Goal: Information Seeking & Learning: Understand process/instructions

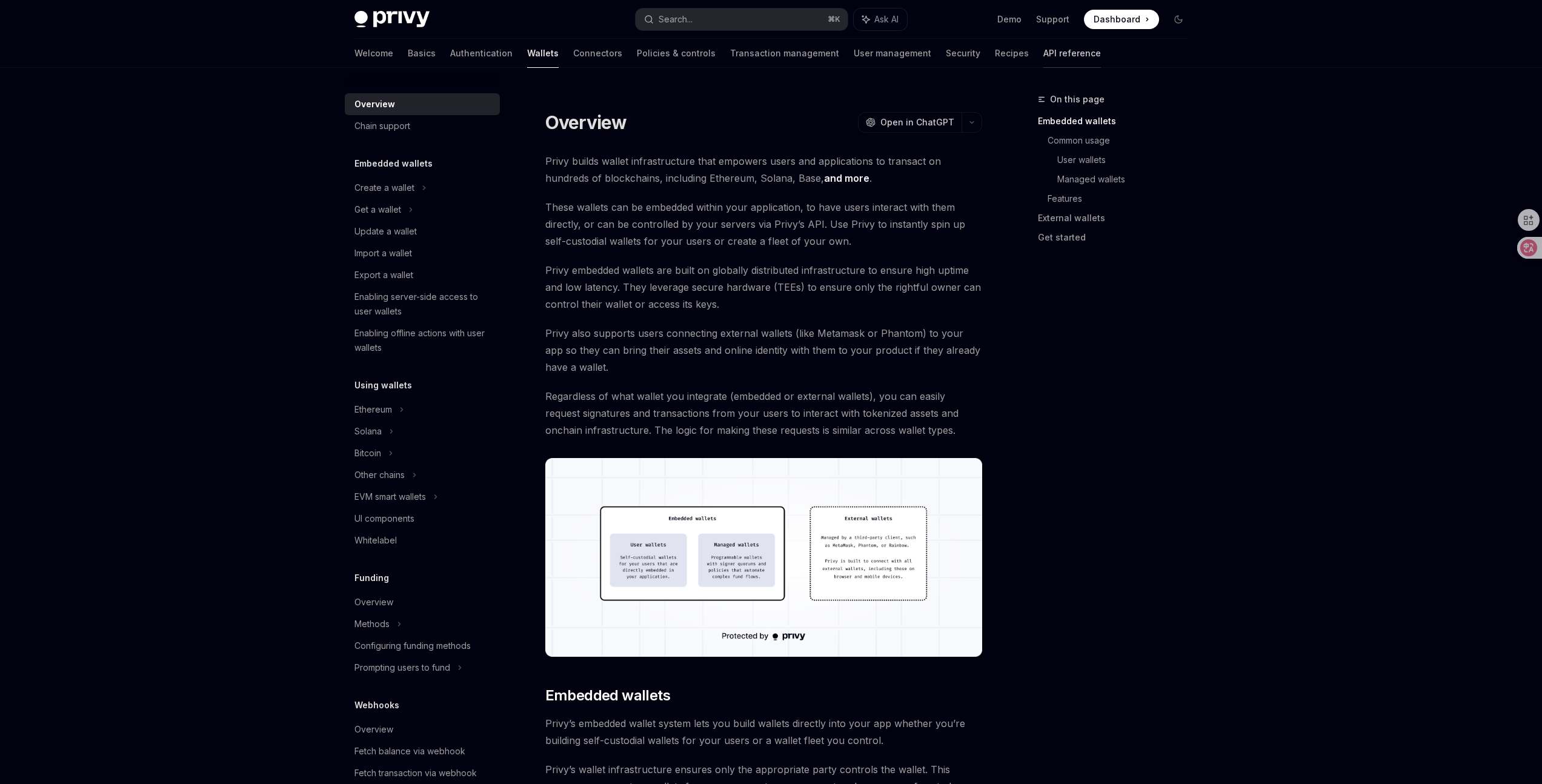
click at [1044, 57] on link "API reference" at bounding box center [1072, 53] width 58 height 29
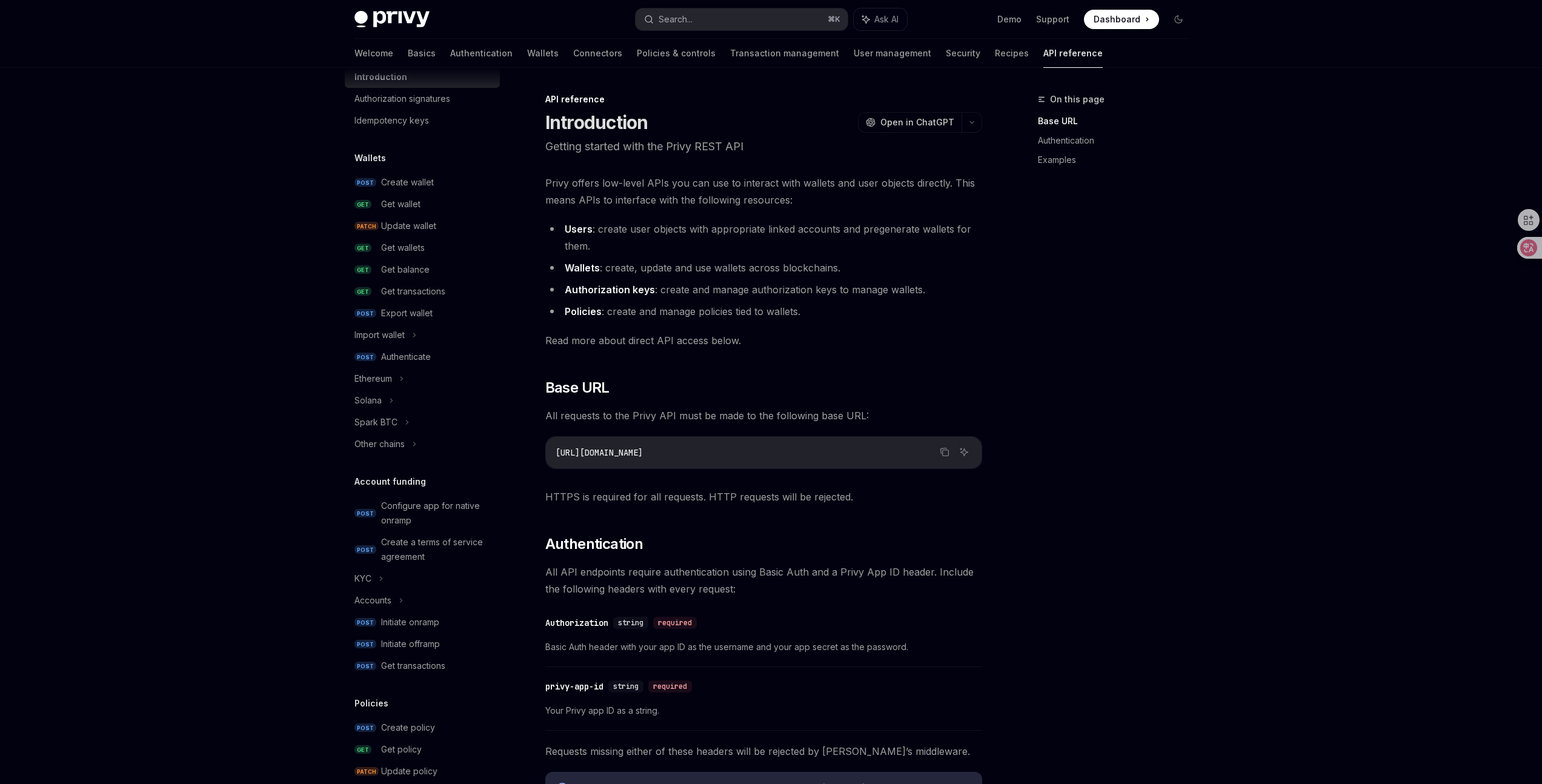
scroll to position [64, 0]
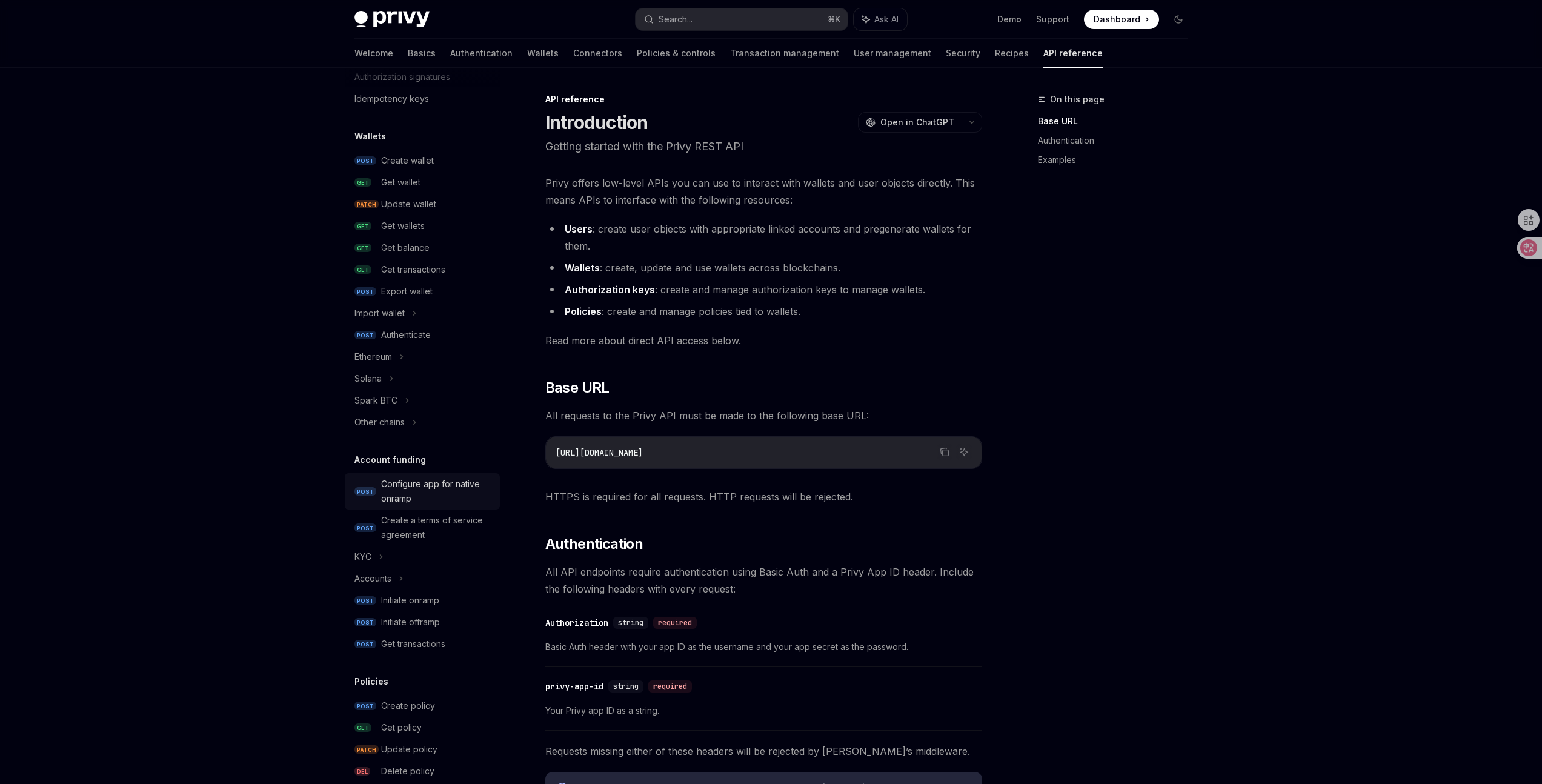
click at [413, 494] on div "Configure app for native onramp" at bounding box center [437, 491] width 112 height 29
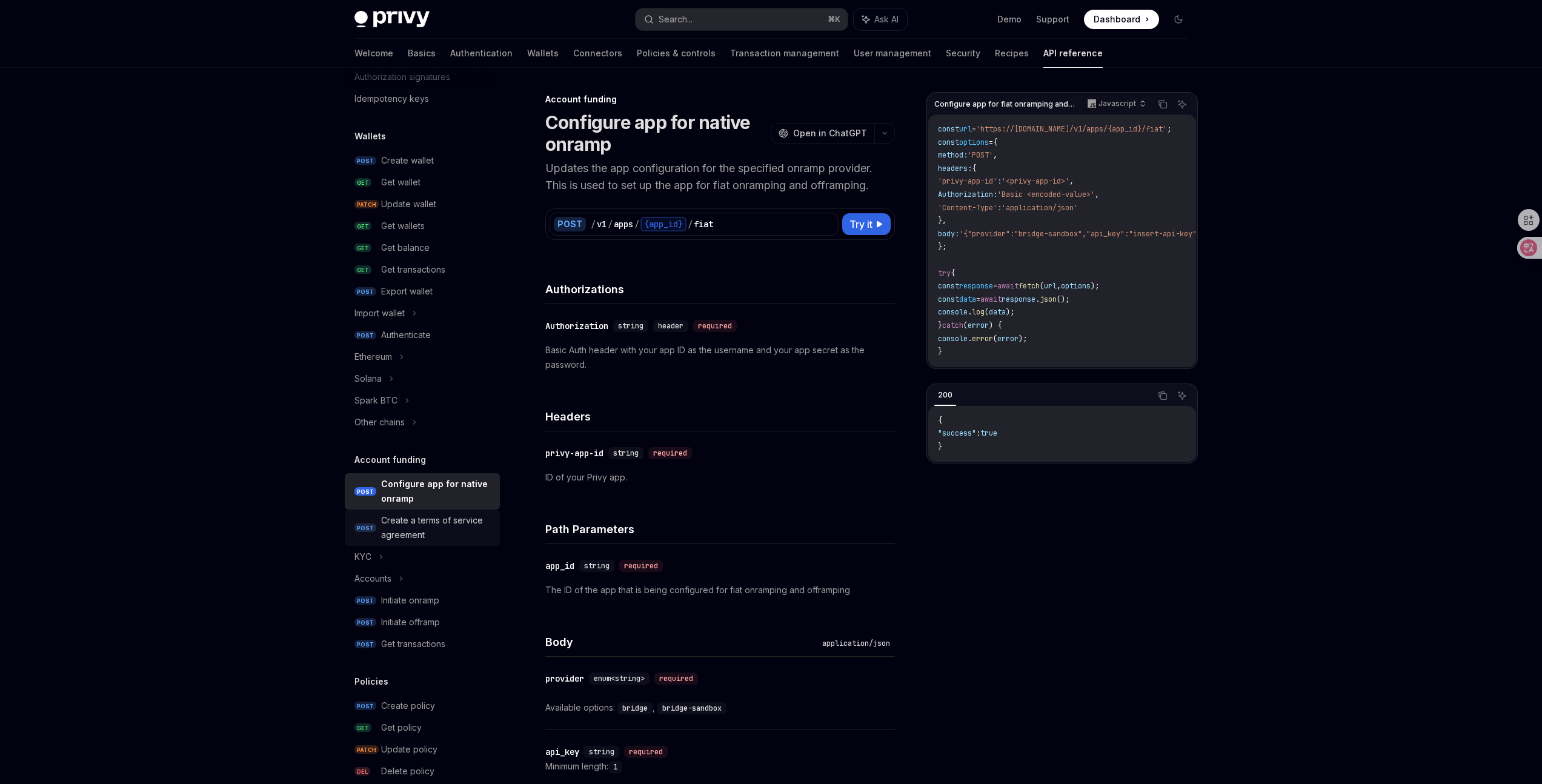
click at [419, 532] on div "Create a terms of service agreement" at bounding box center [437, 527] width 112 height 29
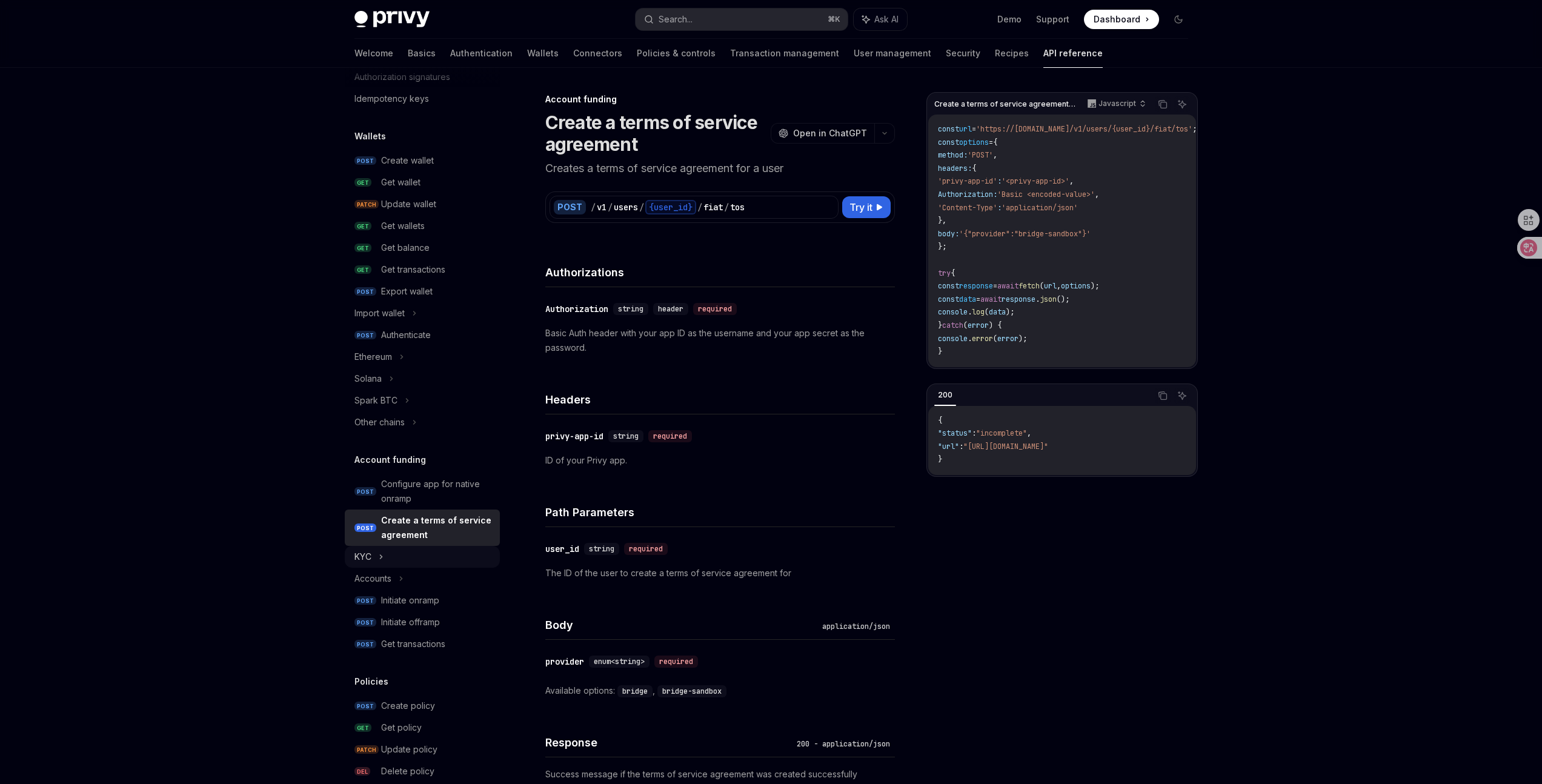
click at [392, 557] on div "KYC" at bounding box center [422, 557] width 155 height 22
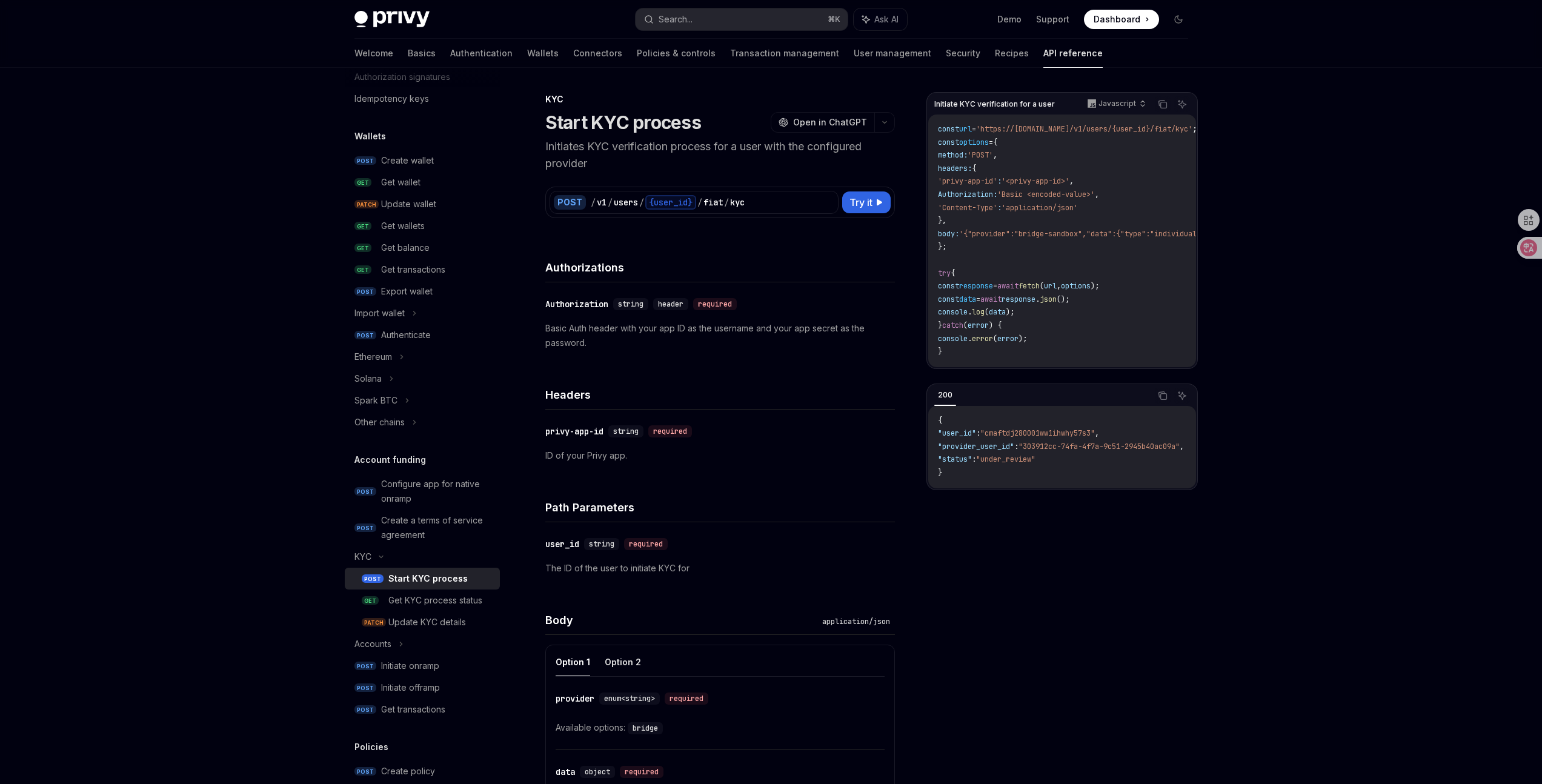
click at [418, 581] on div "Start KYC process" at bounding box center [428, 578] width 79 height 14
click at [422, 650] on div "Accounts" at bounding box center [422, 643] width 155 height 22
type textarea "*"
